Goal: Check status

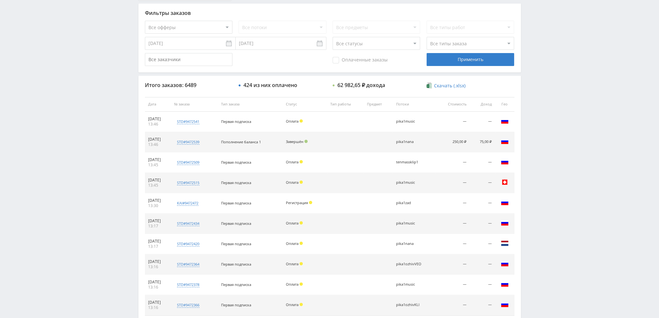
scroll to position [224, 0]
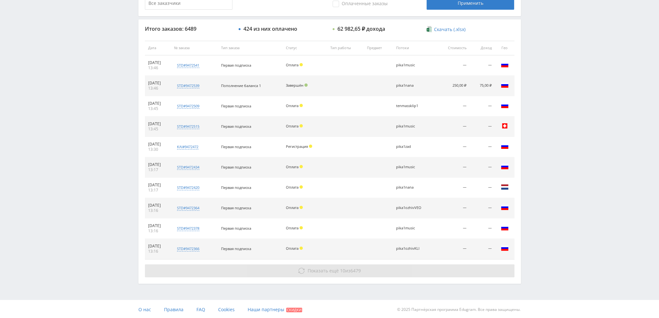
click at [301, 272] on icon at bounding box center [301, 271] width 6 height 6
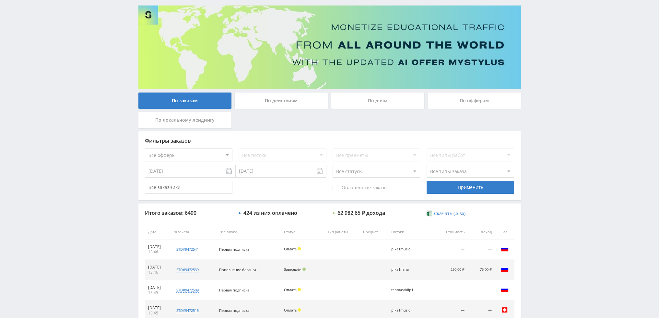
scroll to position [30, 0]
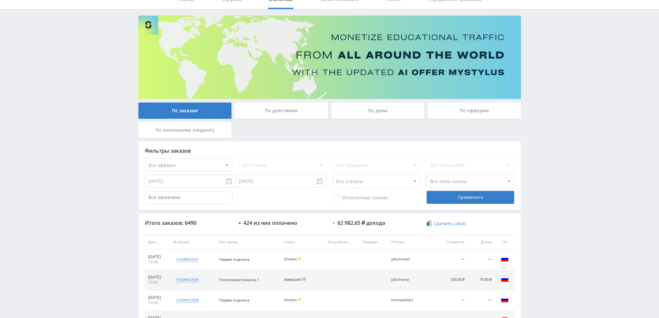
click at [379, 111] on div "По дням" at bounding box center [377, 111] width 93 height 16
click at [0, 0] on input "По дням" at bounding box center [0, 0] width 0 height 0
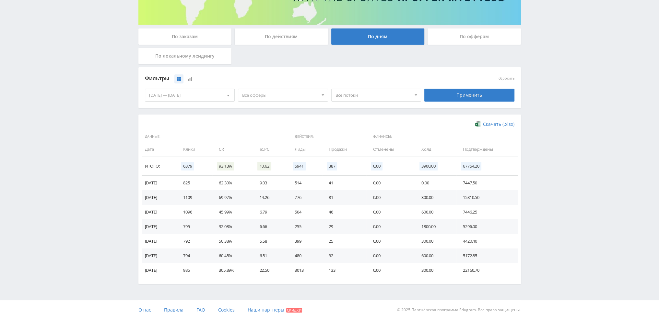
scroll to position [105, 0]
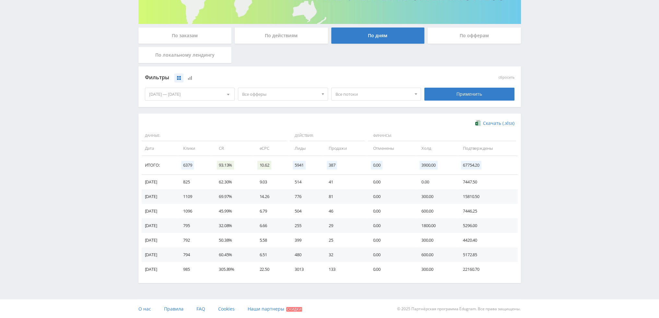
click at [255, 94] on span "Все офферы" at bounding box center [280, 94] width 76 height 12
click at [266, 160] on button "Study AI (RevShare)" at bounding box center [282, 161] width 89 height 9
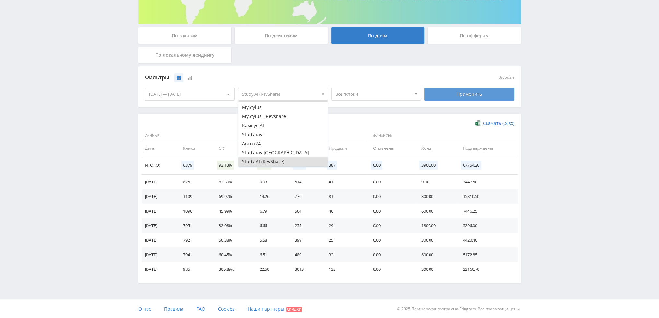
click at [452, 92] on div "Применить" at bounding box center [469, 94] width 90 height 13
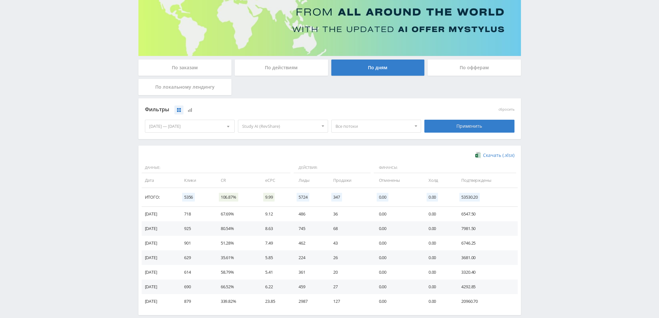
scroll to position [105, 0]
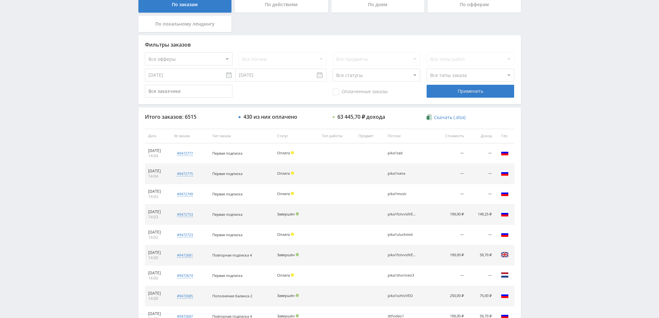
scroll to position [224, 0]
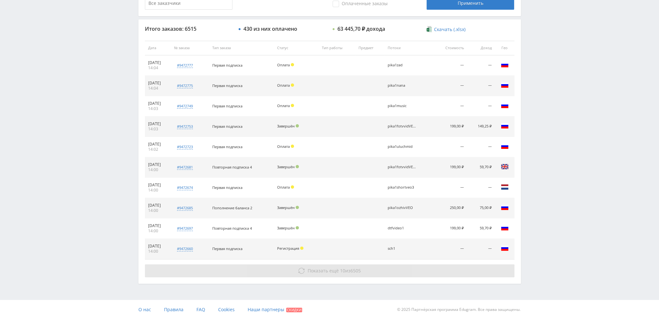
click at [337, 268] on span "Показать ещё" at bounding box center [322, 271] width 31 height 6
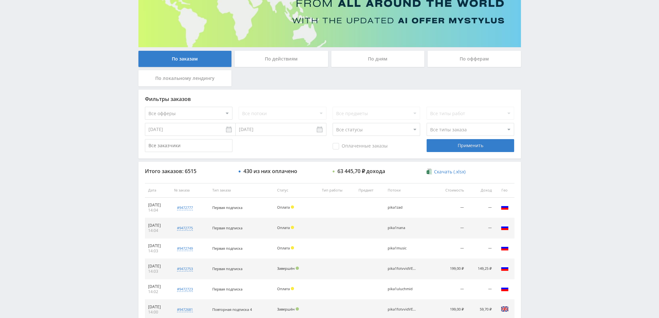
scroll to position [62, 0]
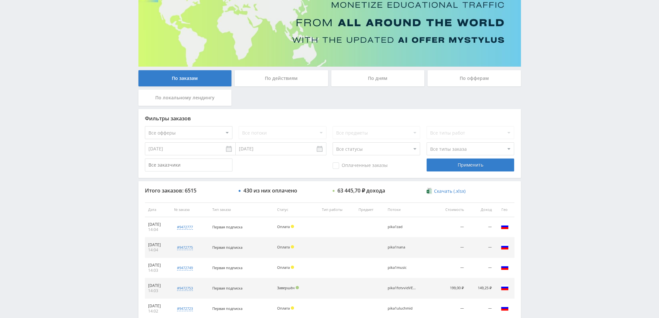
click at [376, 75] on div "По дням" at bounding box center [377, 78] width 93 height 16
click at [0, 0] on input "По дням" at bounding box center [0, 0] width 0 height 0
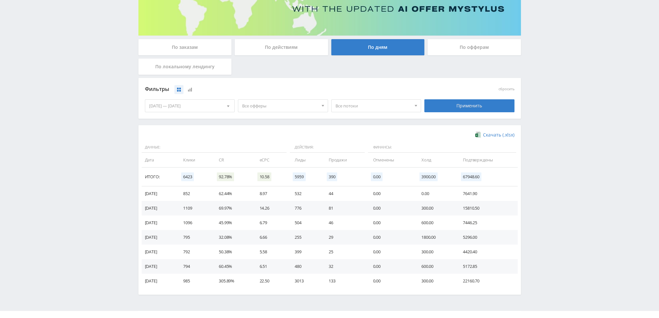
scroll to position [97, 0]
